Goal: Find contact information: Find contact information

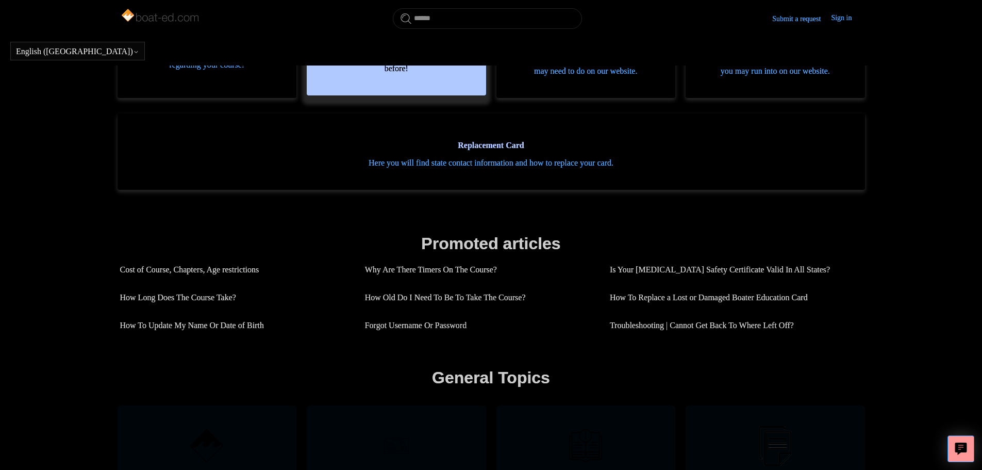
scroll to position [280, 0]
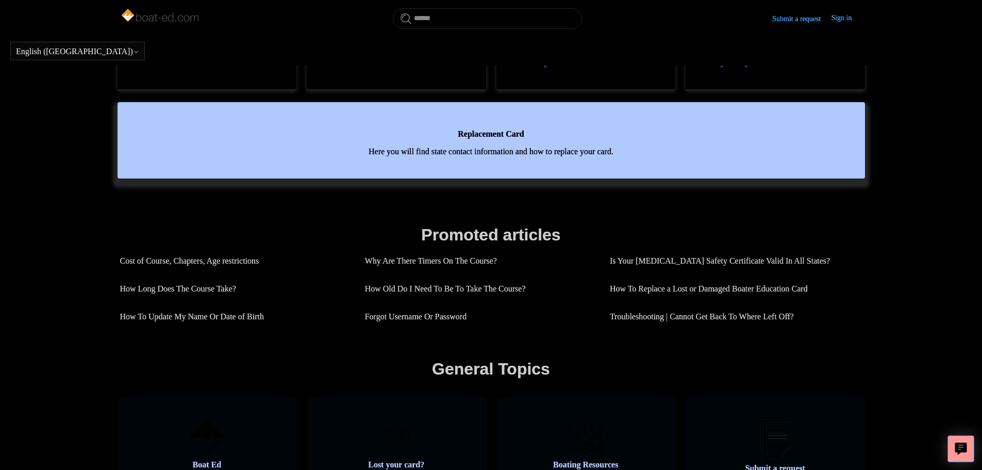
click at [500, 158] on span "Here you will find state contact information and how to replace your card." at bounding box center [491, 151] width 717 height 12
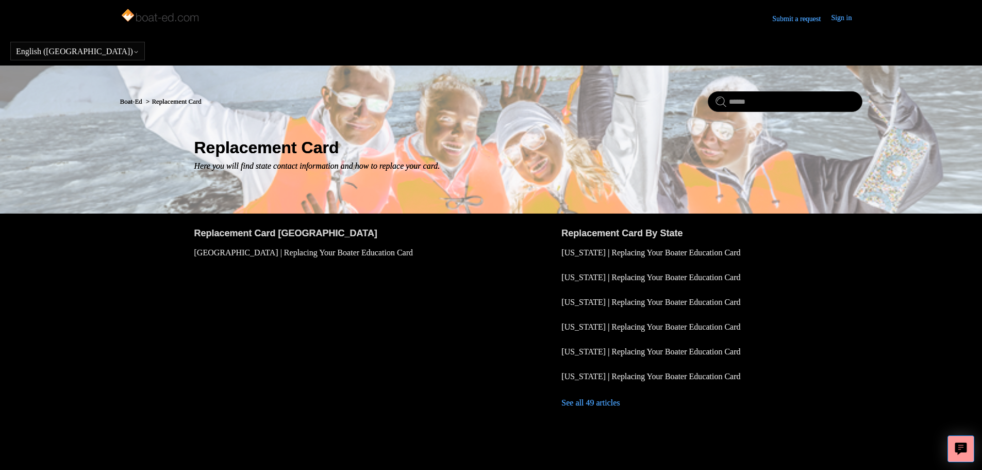
click at [608, 404] on link "See all 49 articles" at bounding box center [711, 403] width 301 height 28
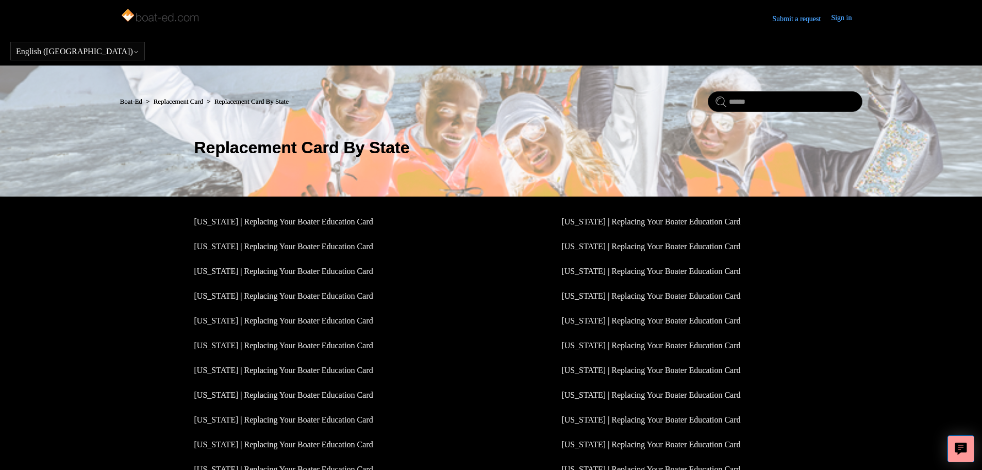
click at [801, 18] on link "Submit a request" at bounding box center [801, 18] width 59 height 11
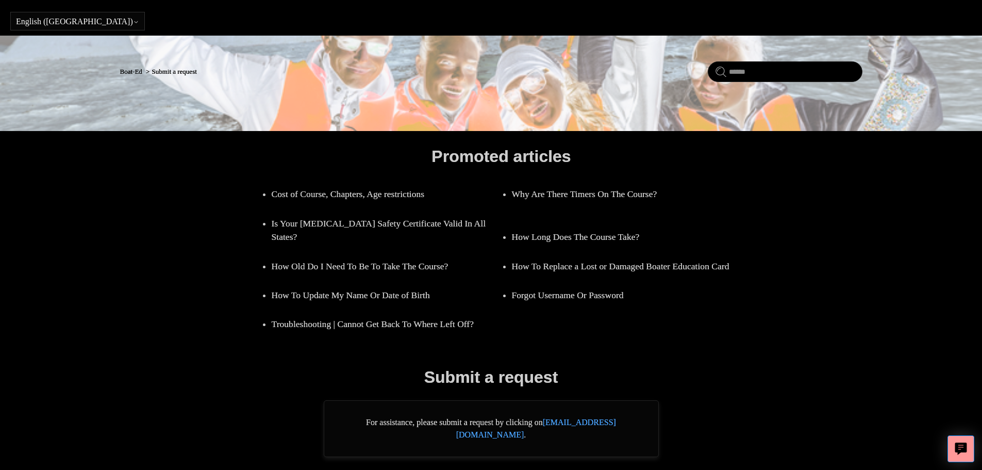
scroll to position [59, 0]
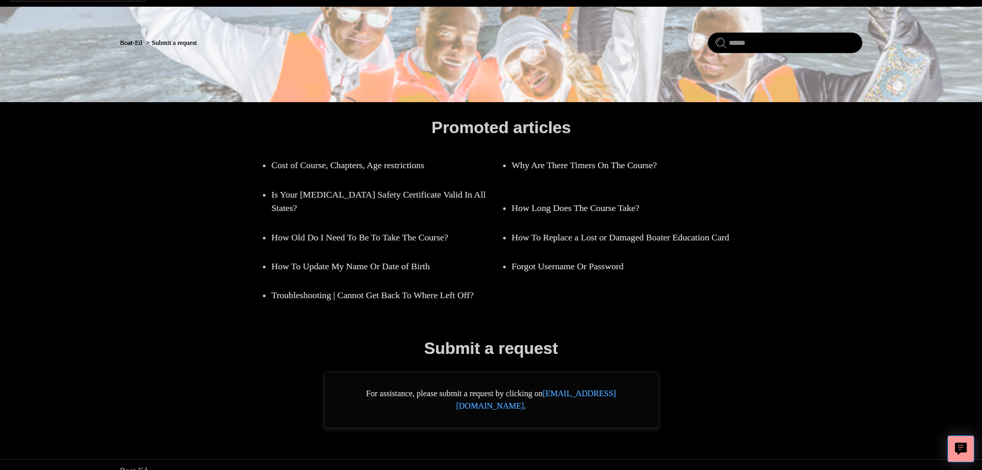
click at [581, 395] on link "support@boat-ed.com" at bounding box center [536, 399] width 160 height 21
